Goal: Transaction & Acquisition: Subscribe to service/newsletter

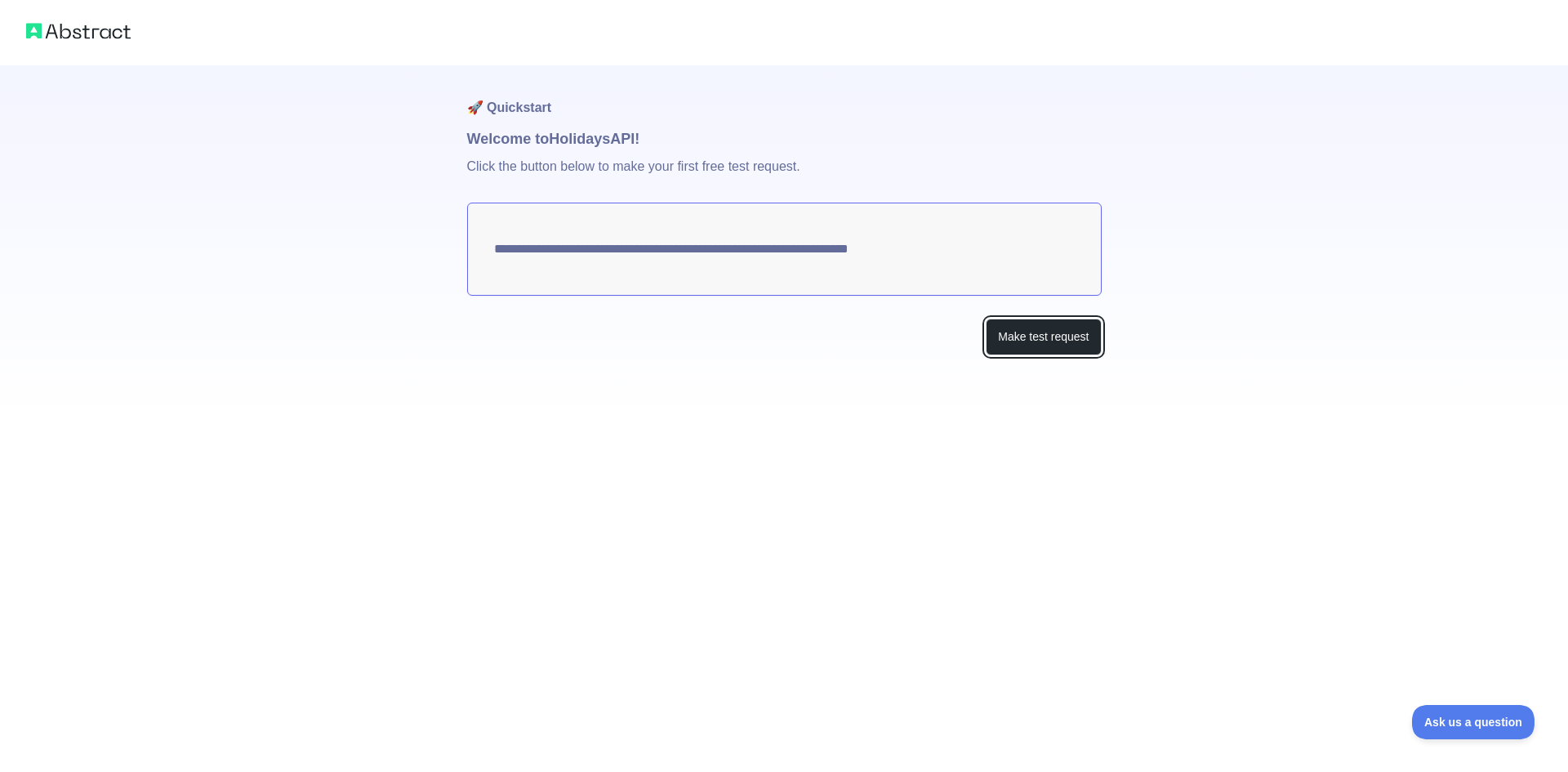
click at [1047, 338] on button "Make test request" at bounding box center [1044, 337] width 115 height 37
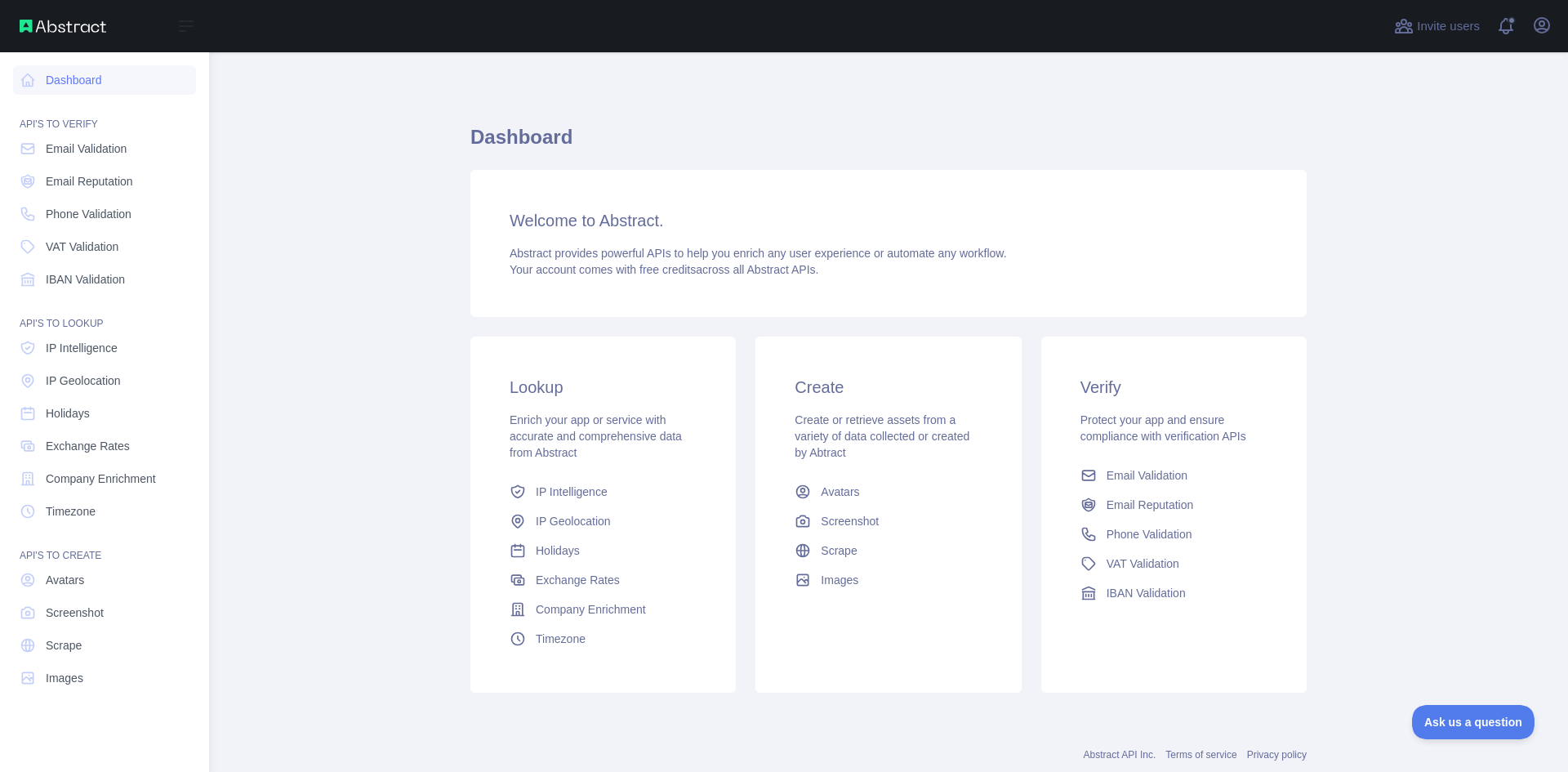
click at [122, 448] on span "Exchange Rates" at bounding box center [88, 446] width 84 height 16
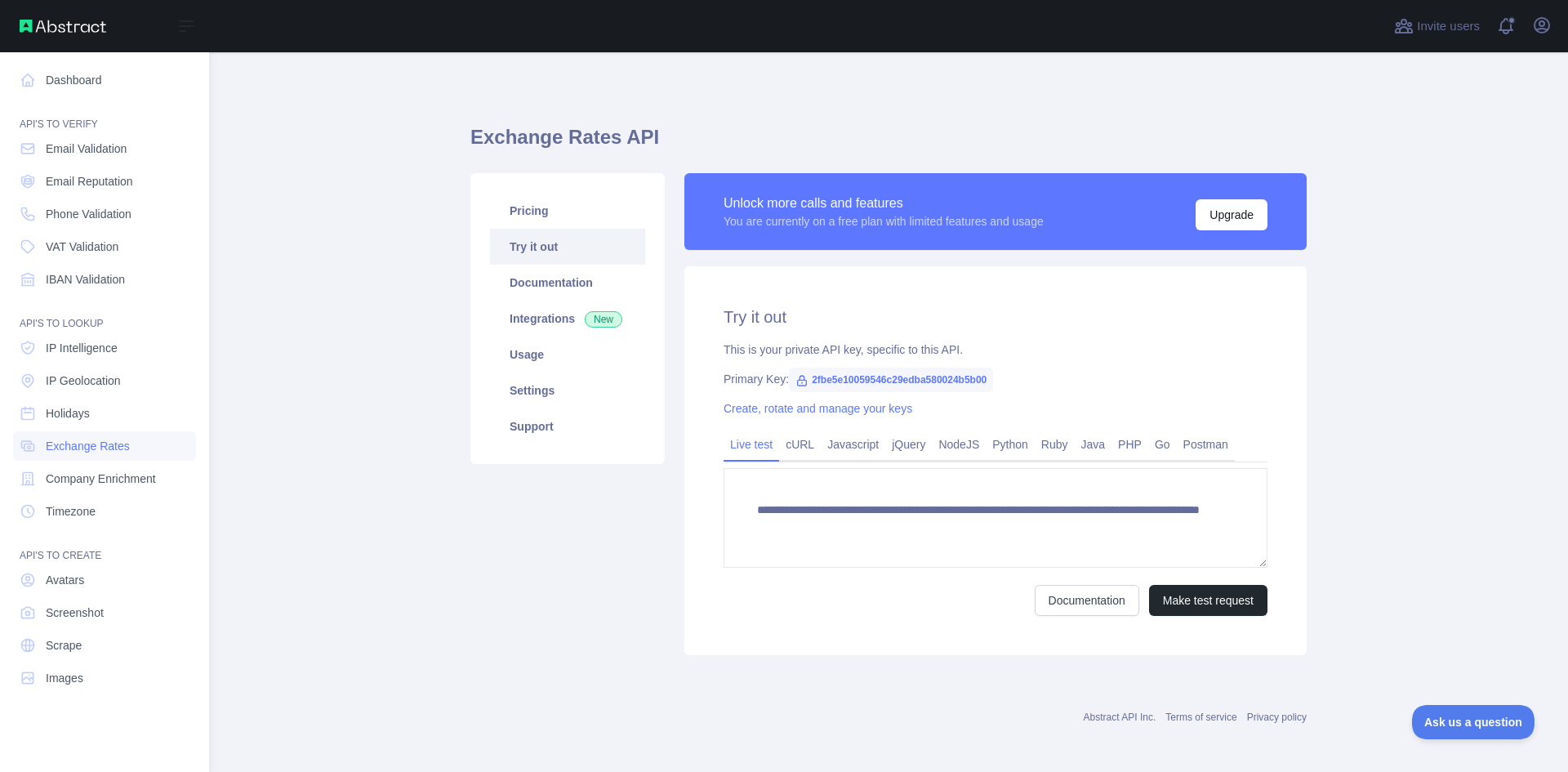
click at [123, 477] on span "Company Enrichment" at bounding box center [101, 478] width 111 height 16
click at [101, 510] on link "Timezone" at bounding box center [104, 511] width 183 height 29
click at [89, 428] on nav "Dashboard API'S TO VERIFY Email Validation Email Reputation Phone Validation VA…" at bounding box center [104, 399] width 183 height 693
click at [83, 414] on span "Holidays" at bounding box center [68, 413] width 44 height 16
click at [96, 388] on span "IP Geolocation" at bounding box center [83, 381] width 75 height 16
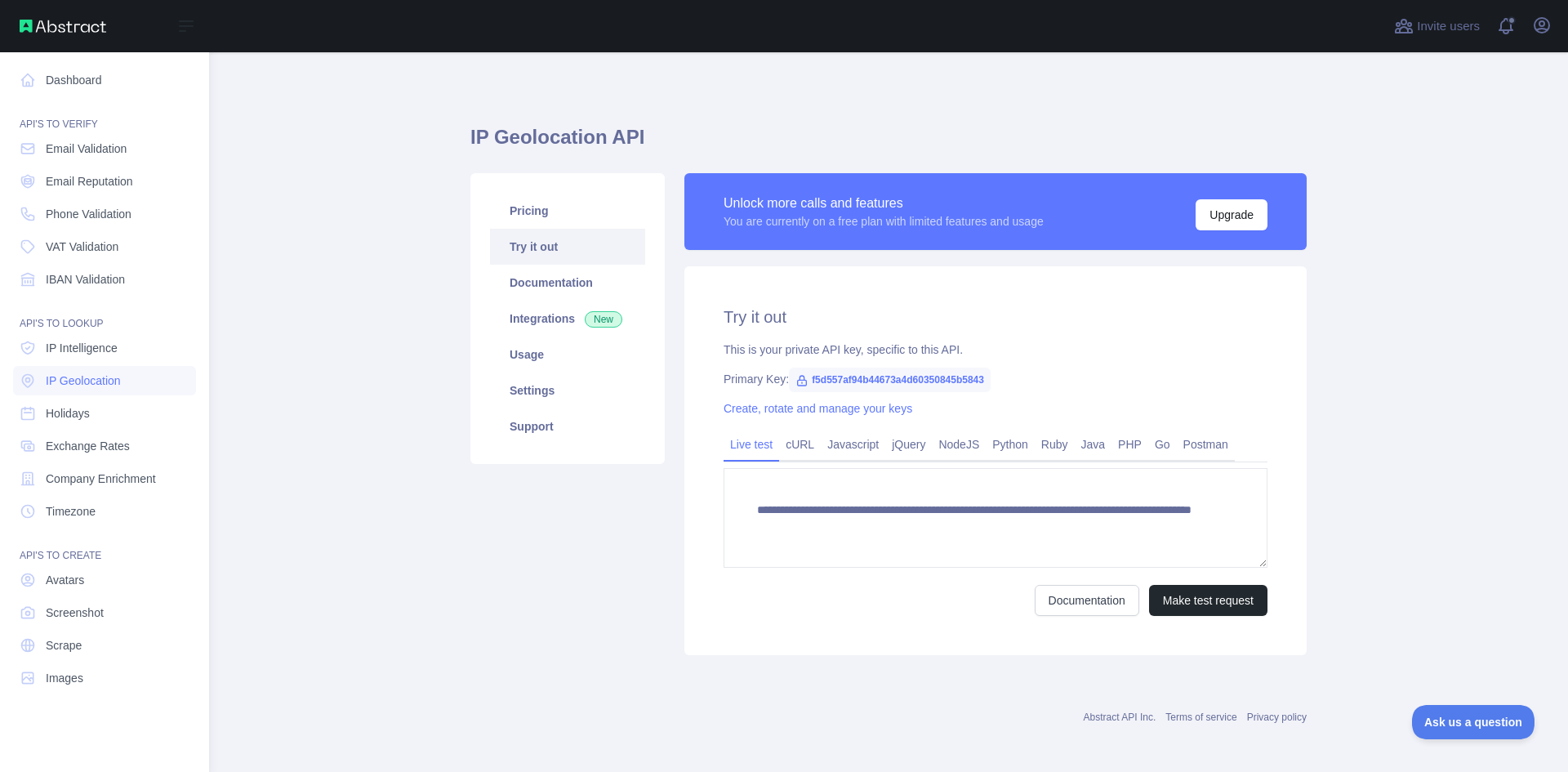
click at [115, 382] on span "IP Geolocation" at bounding box center [83, 381] width 75 height 16
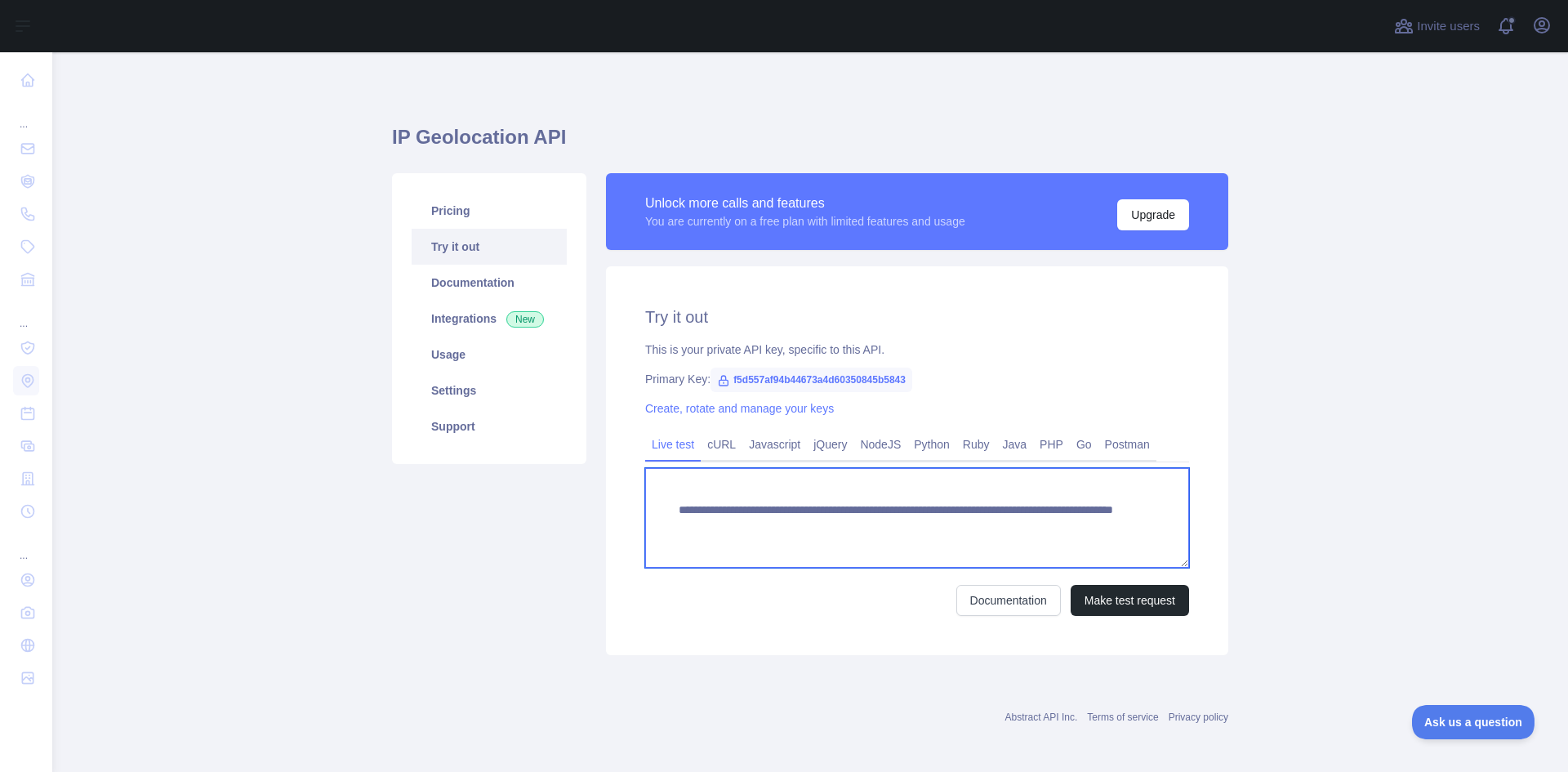
drag, startPoint x: 668, startPoint y: 510, endPoint x: 1108, endPoint y: 544, distance: 441.3
click at [1108, 544] on textarea "**********" at bounding box center [917, 518] width 544 height 100
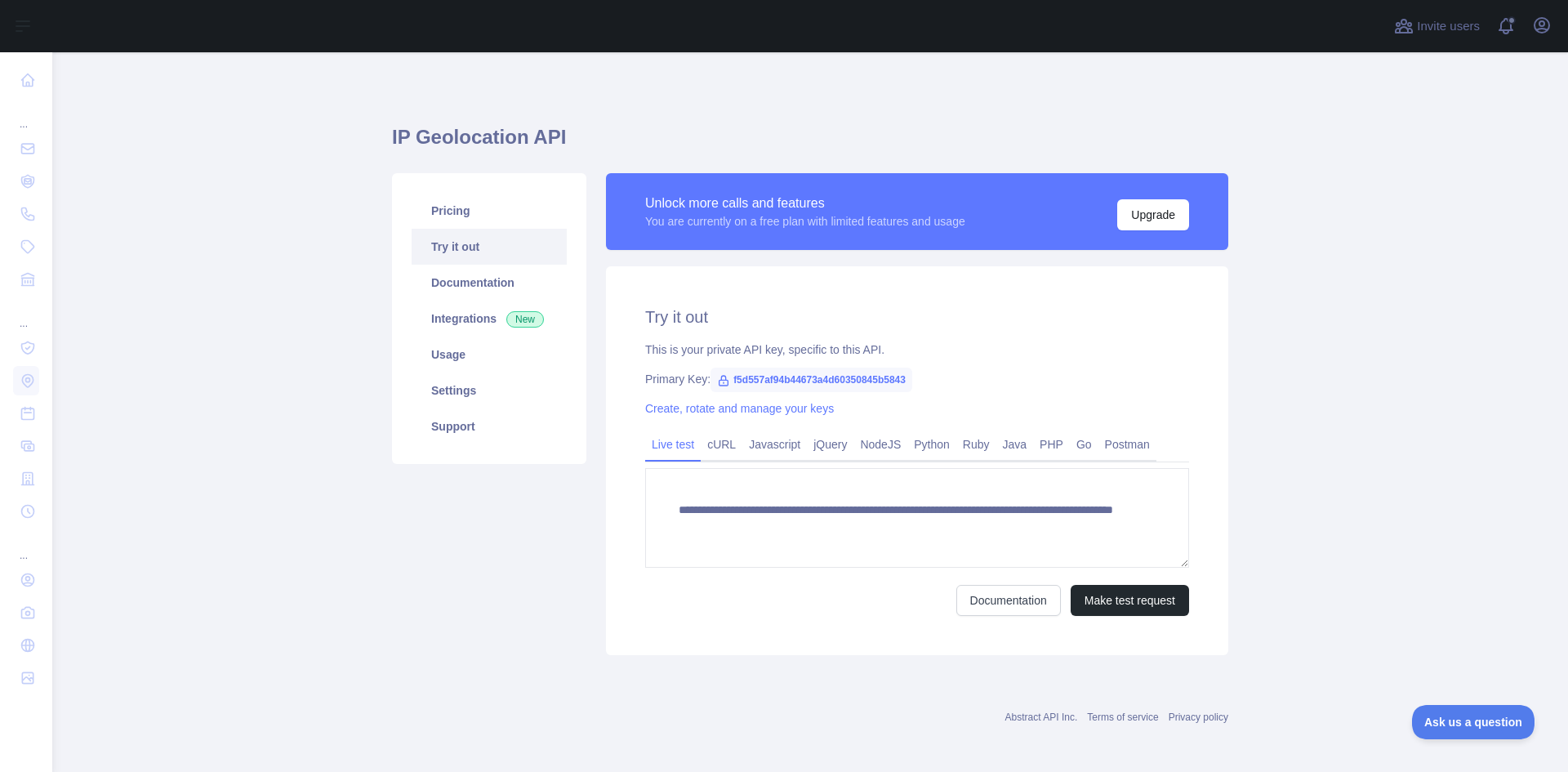
click at [919, 347] on div "This is your private API key, specific to this API." at bounding box center [917, 349] width 544 height 16
click at [440, 359] on link "Usage" at bounding box center [489, 354] width 156 height 36
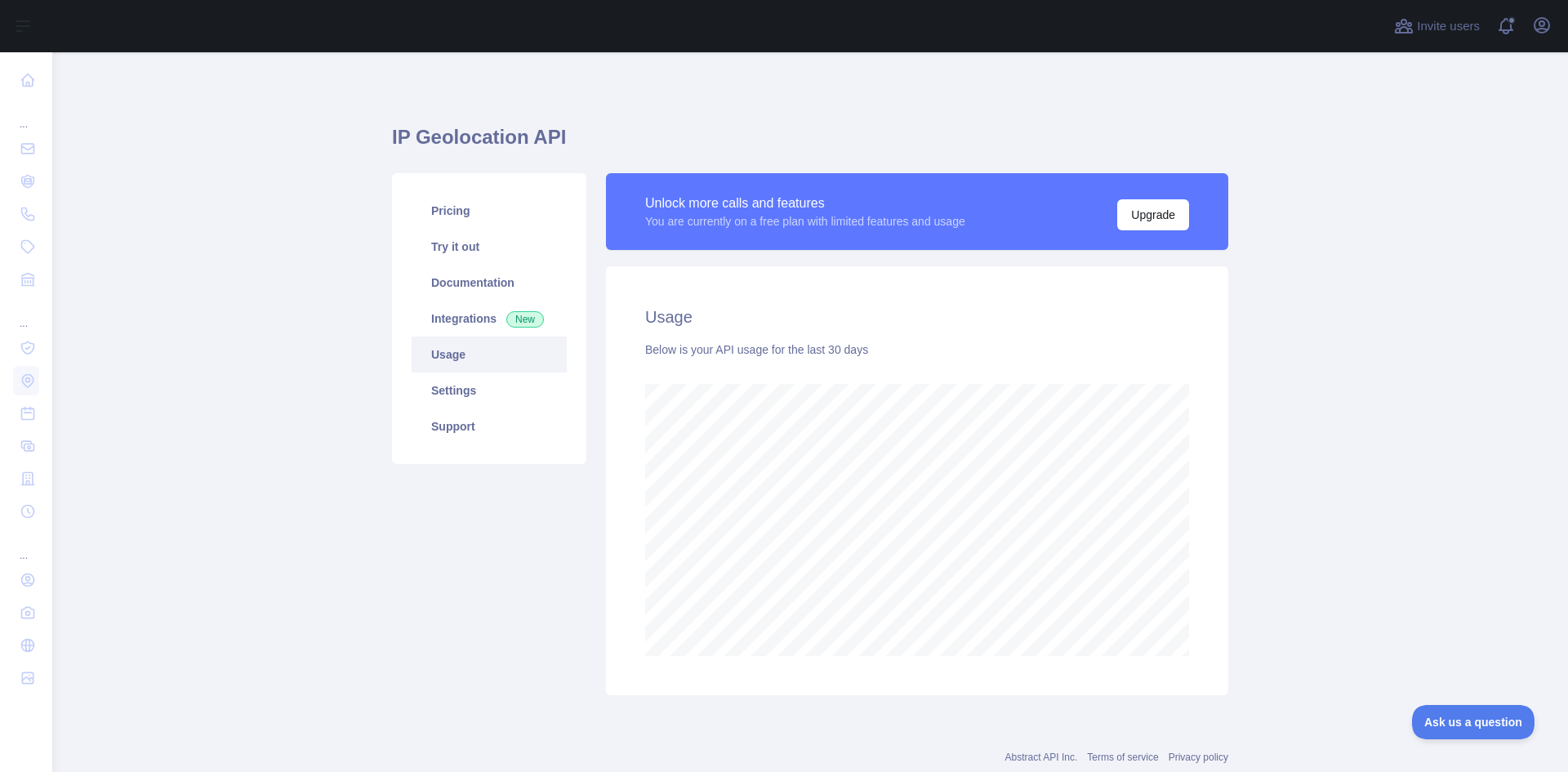
scroll to position [720, 1504]
click at [468, 384] on link "Settings" at bounding box center [489, 390] width 156 height 36
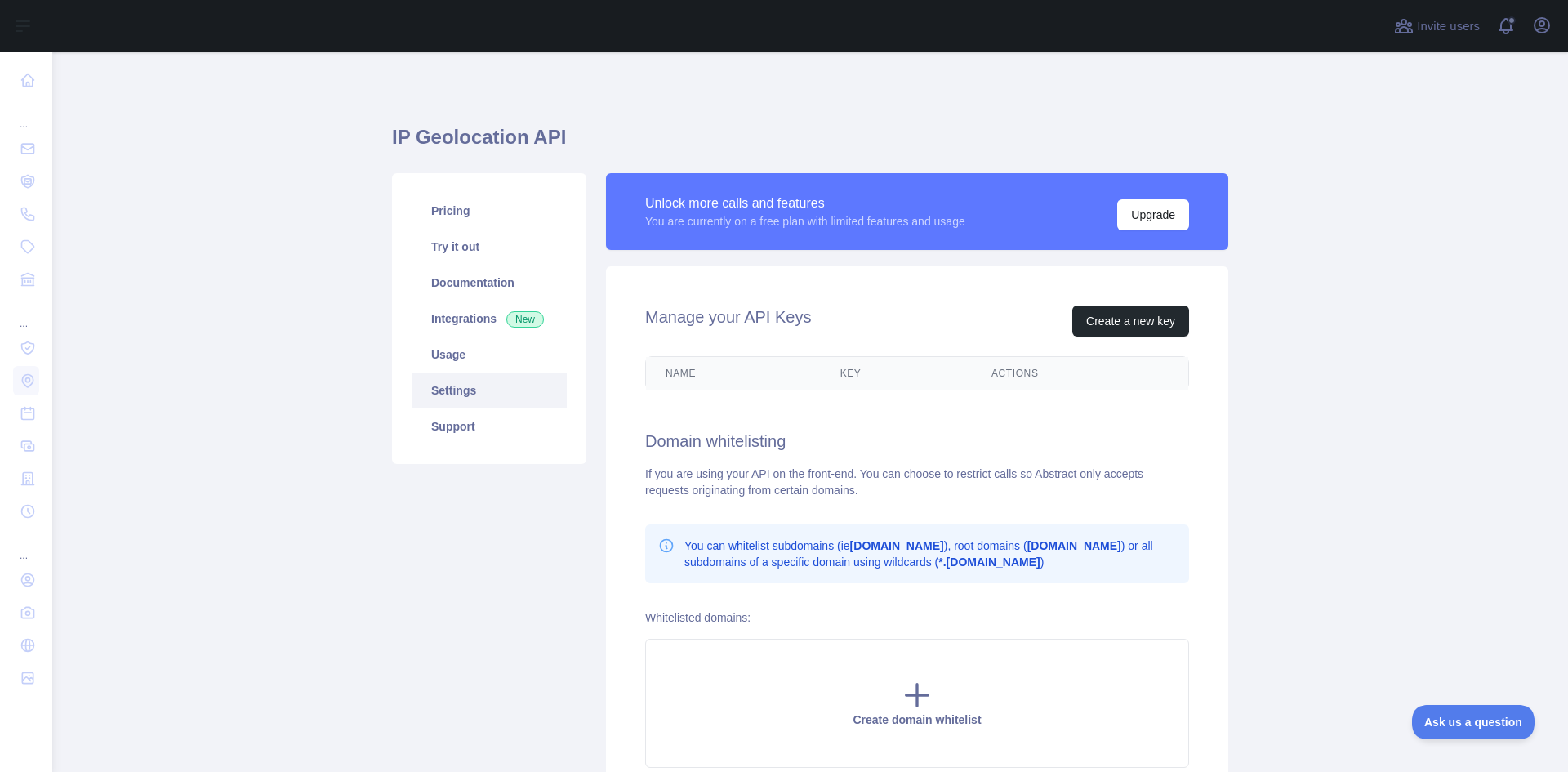
click at [472, 424] on link "Support" at bounding box center [489, 425] width 156 height 36
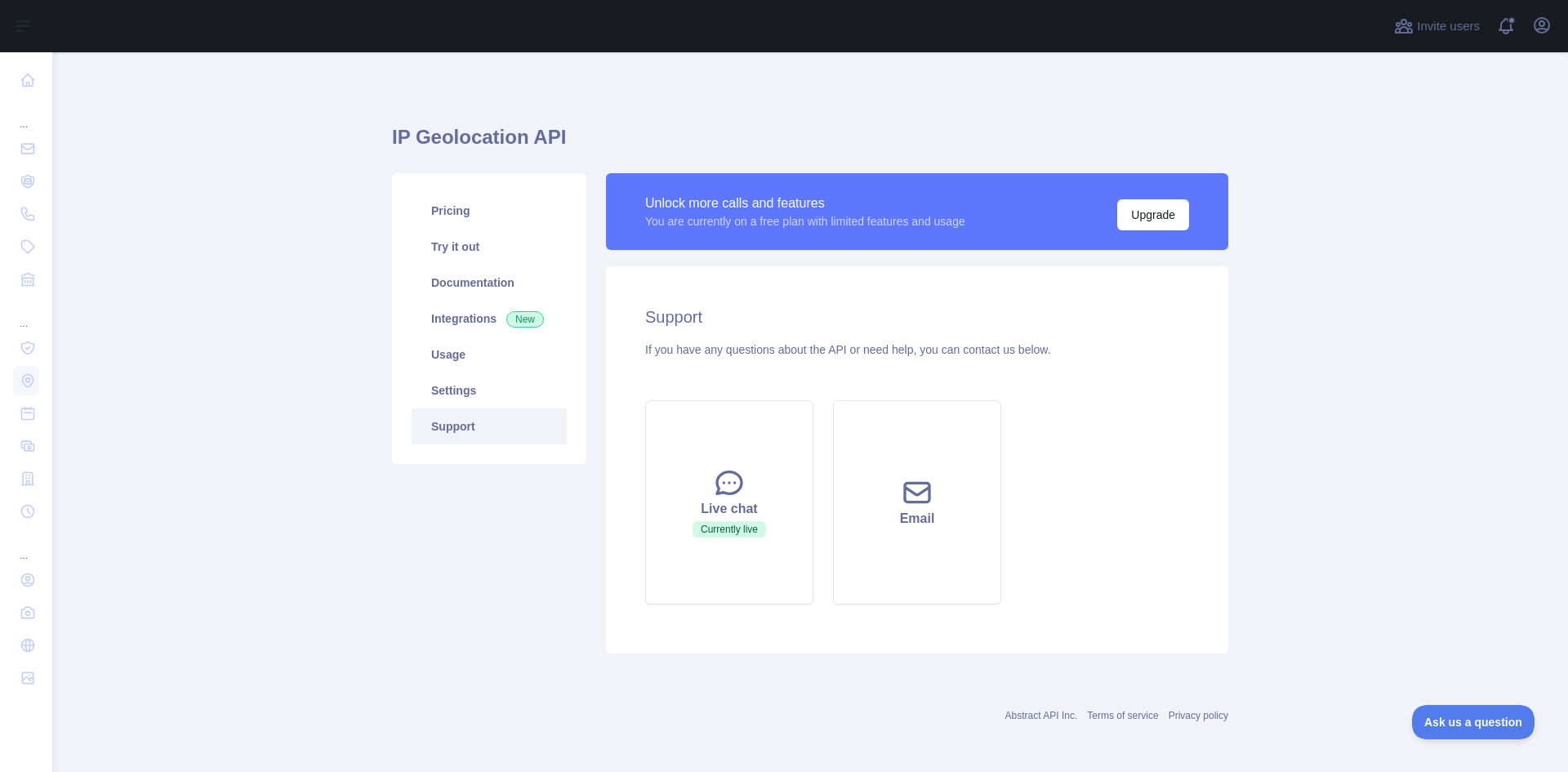
click at [465, 241] on link "Try it out" at bounding box center [489, 246] width 156 height 36
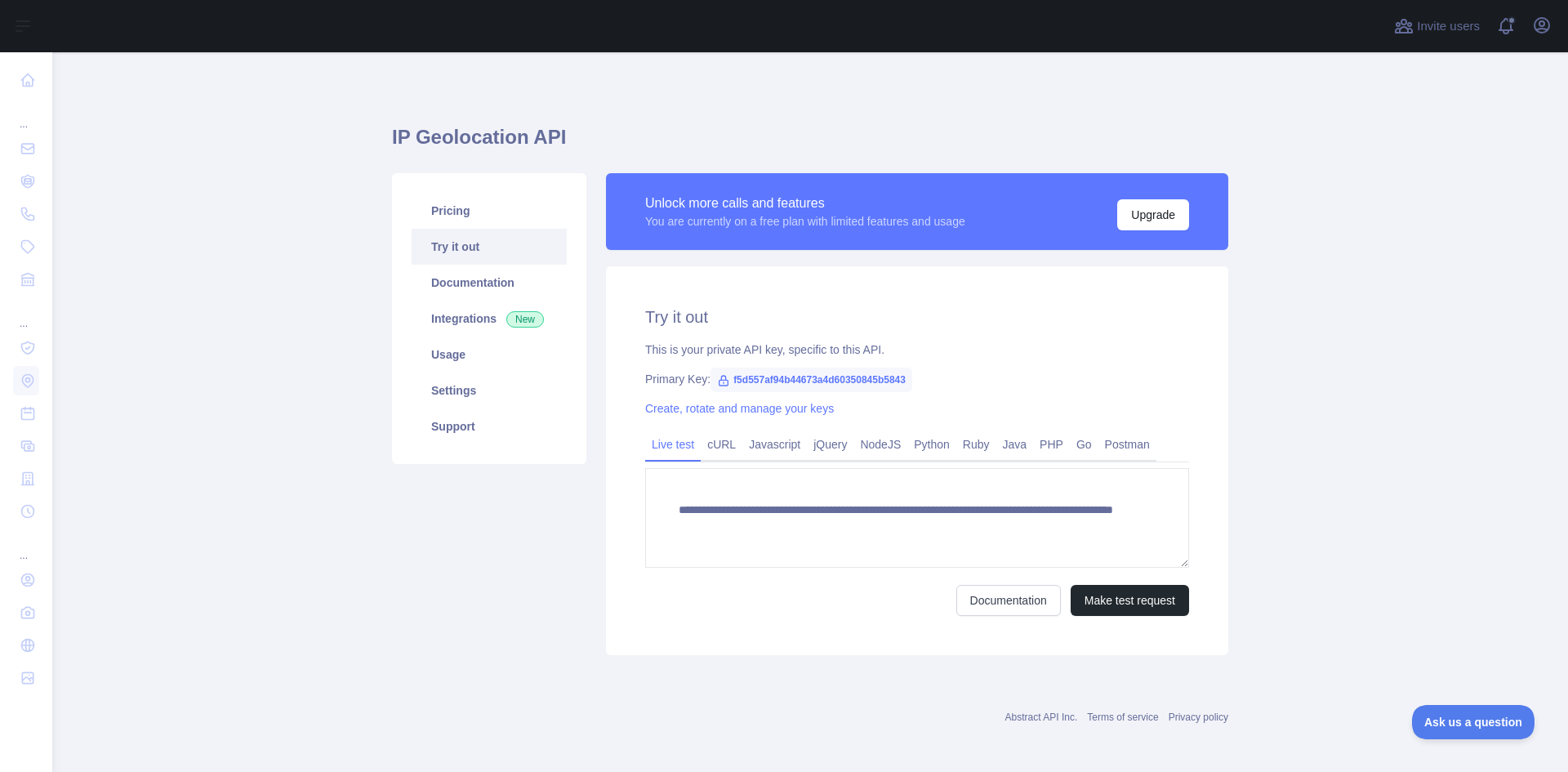
click at [465, 210] on link "Pricing" at bounding box center [489, 210] width 156 height 36
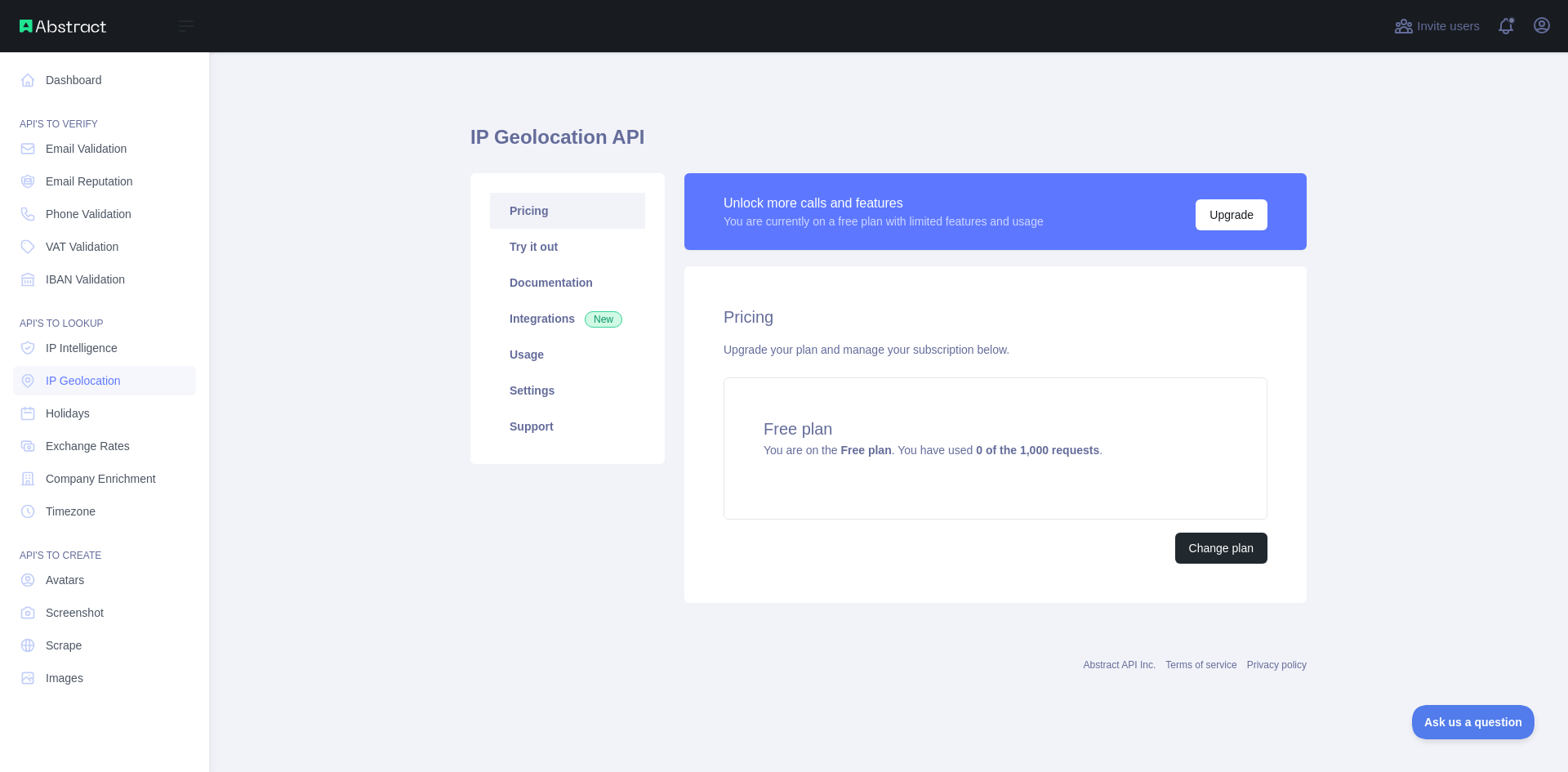
click at [117, 487] on link "Company Enrichment" at bounding box center [104, 478] width 183 height 29
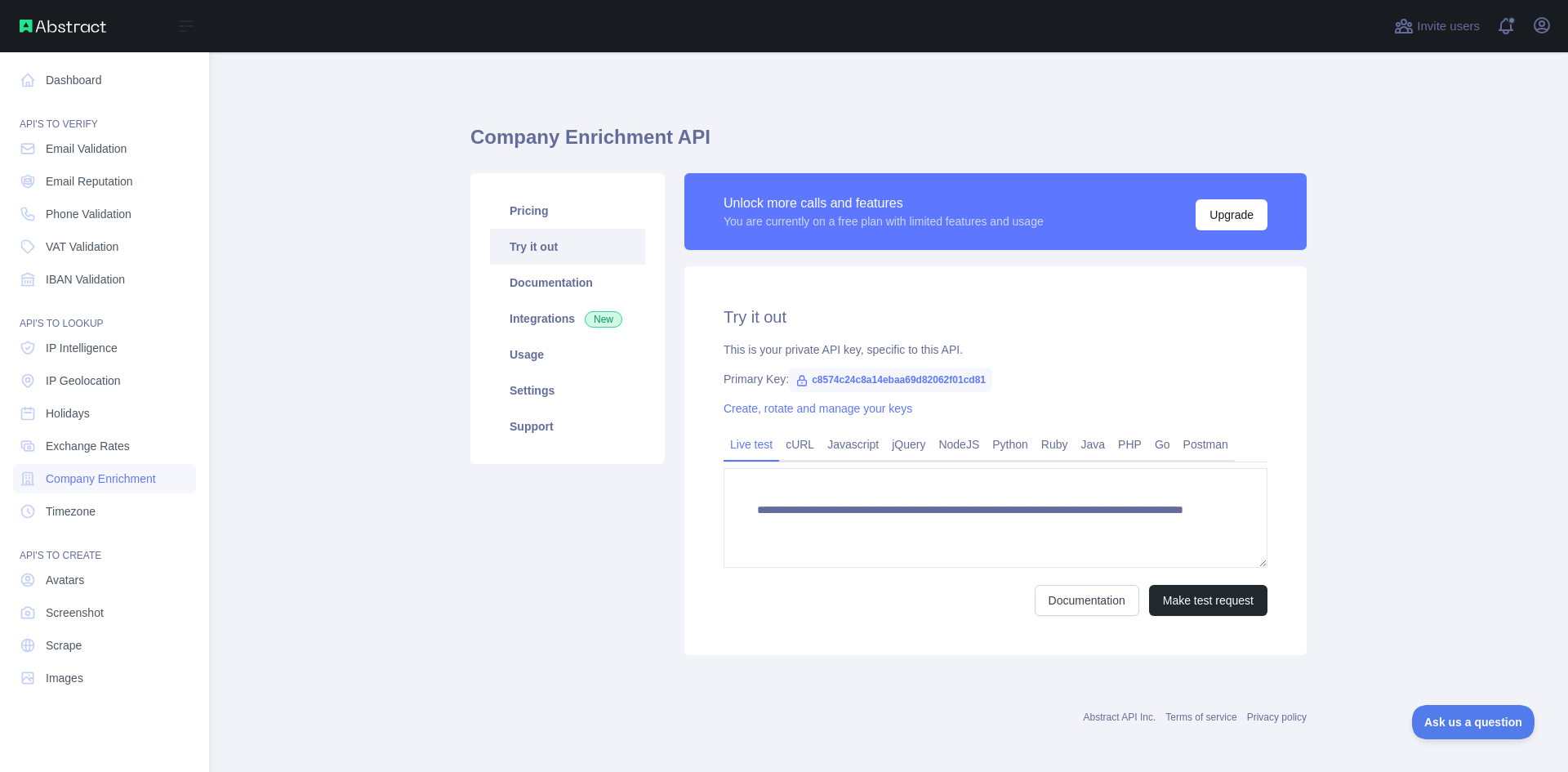
click at [130, 424] on link "Holidays" at bounding box center [104, 413] width 183 height 29
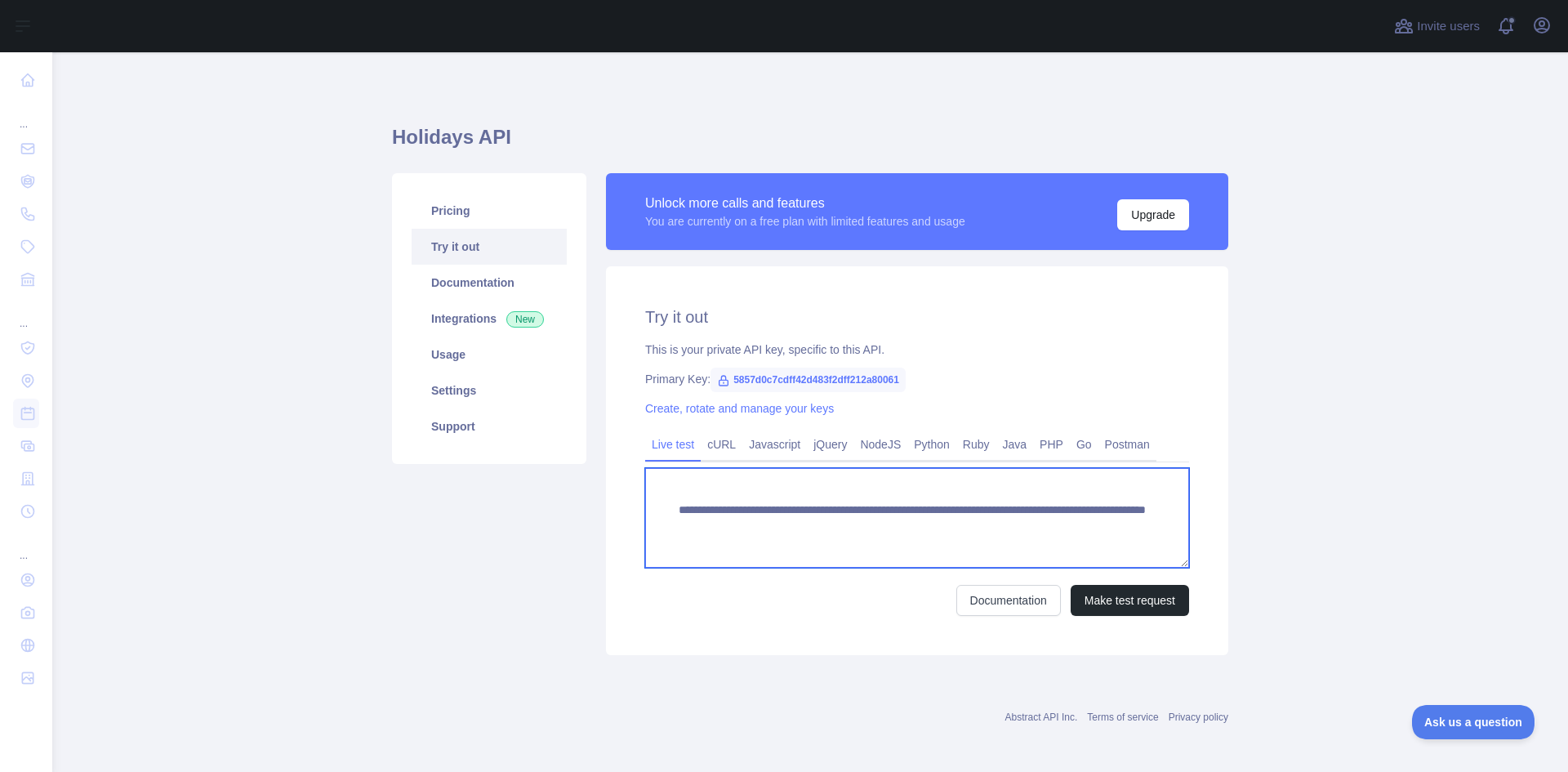
drag, startPoint x: 670, startPoint y: 514, endPoint x: 1195, endPoint y: 541, distance: 525.7
click at [1195, 541] on div "**********" at bounding box center [918, 460] width 622 height 389
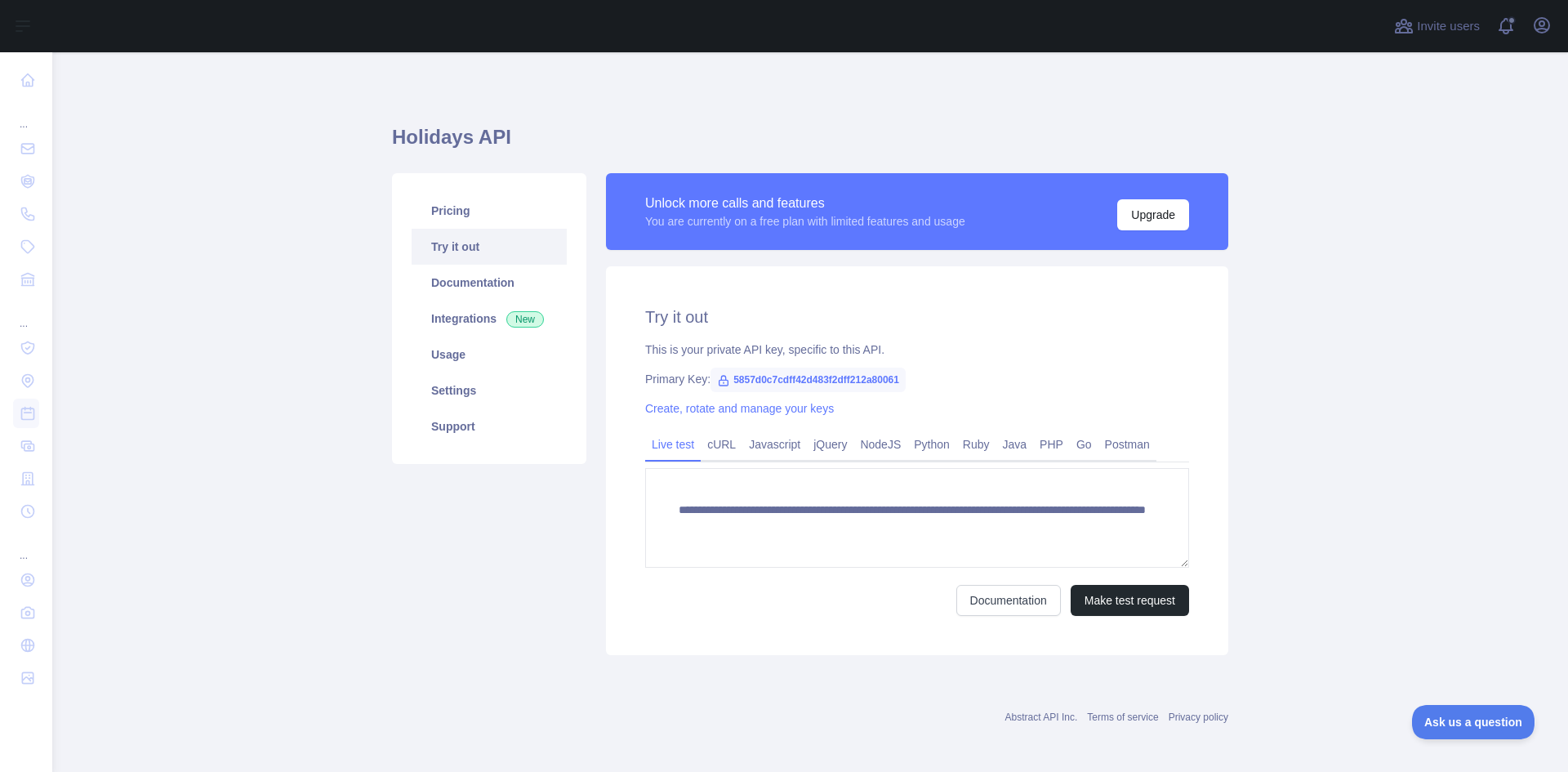
click at [831, 384] on span "5857d0c7cdff42d483f2dff212a80061" at bounding box center [808, 380] width 195 height 25
click at [763, 421] on div "**********" at bounding box center [918, 460] width 622 height 389
drag, startPoint x: 762, startPoint y: 222, endPoint x: 796, endPoint y: 225, distance: 34.1
click at [775, 223] on div "You are currently on a free plan with limited features and usage" at bounding box center [805, 221] width 320 height 16
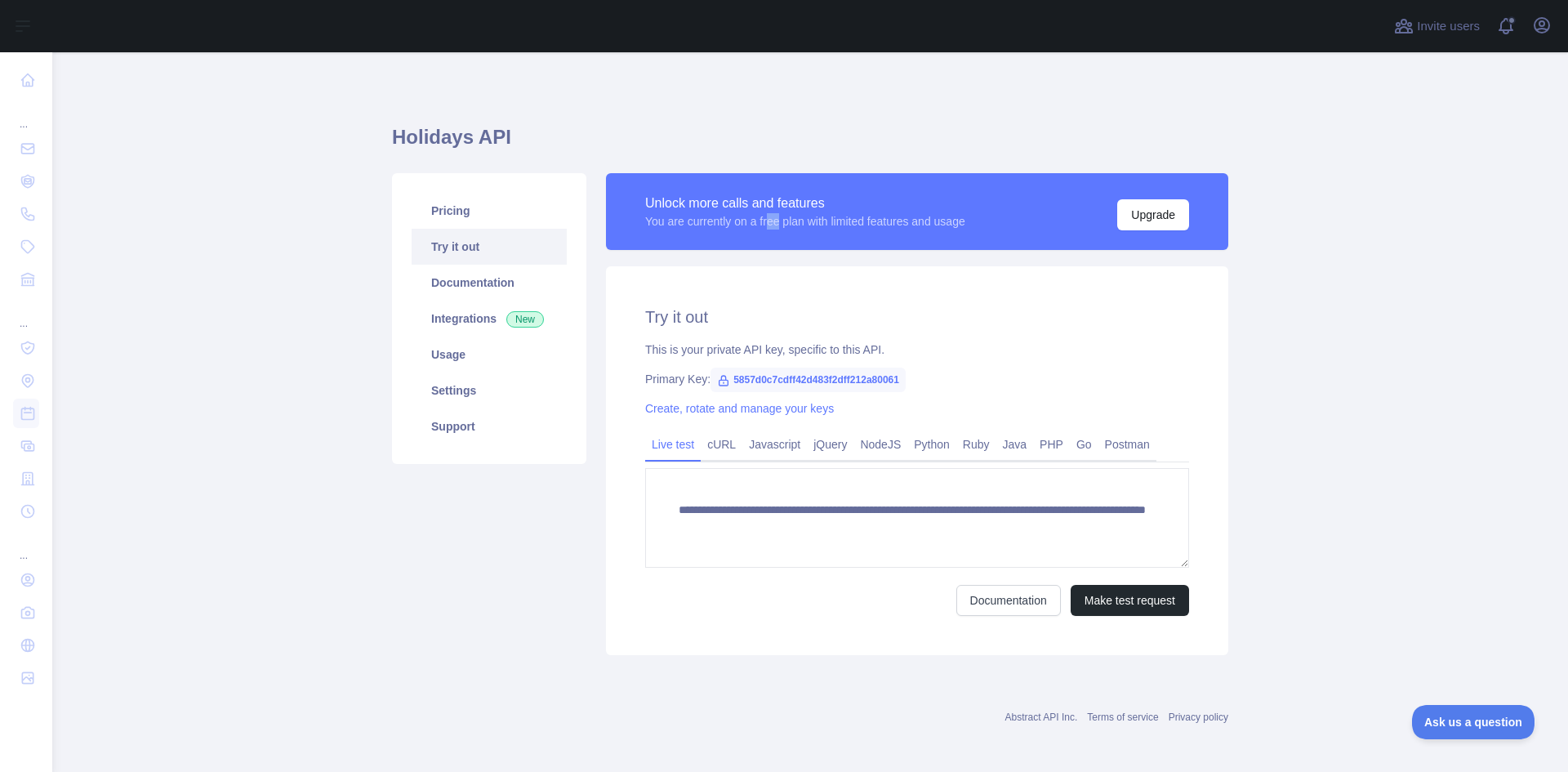
click at [1141, 213] on button "Upgrade" at bounding box center [1154, 215] width 72 height 31
